Goal: Navigation & Orientation: Find specific page/section

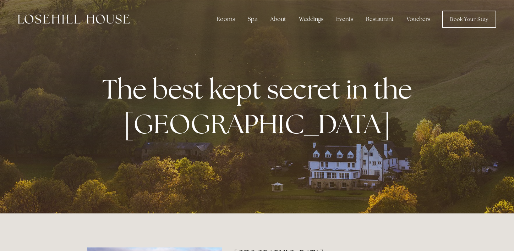
click at [119, 78] on strong "The best kept secret in the Peak District" at bounding box center [260, 107] width 316 height 70
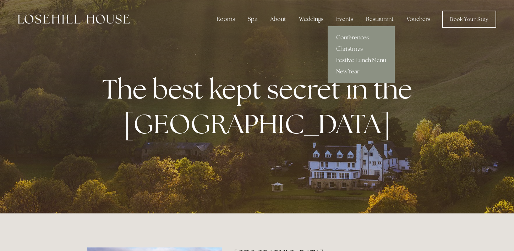
click at [348, 71] on link "New Year" at bounding box center [361, 71] width 67 height 11
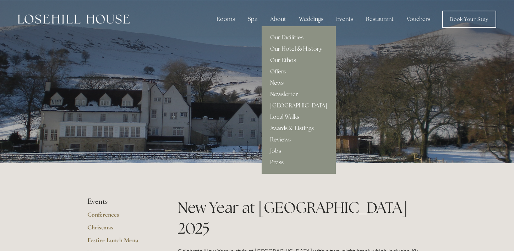
click at [290, 32] on link "Our Facilities" at bounding box center [299, 37] width 74 height 11
